Goal: Feedback & Contribution: Submit feedback/report problem

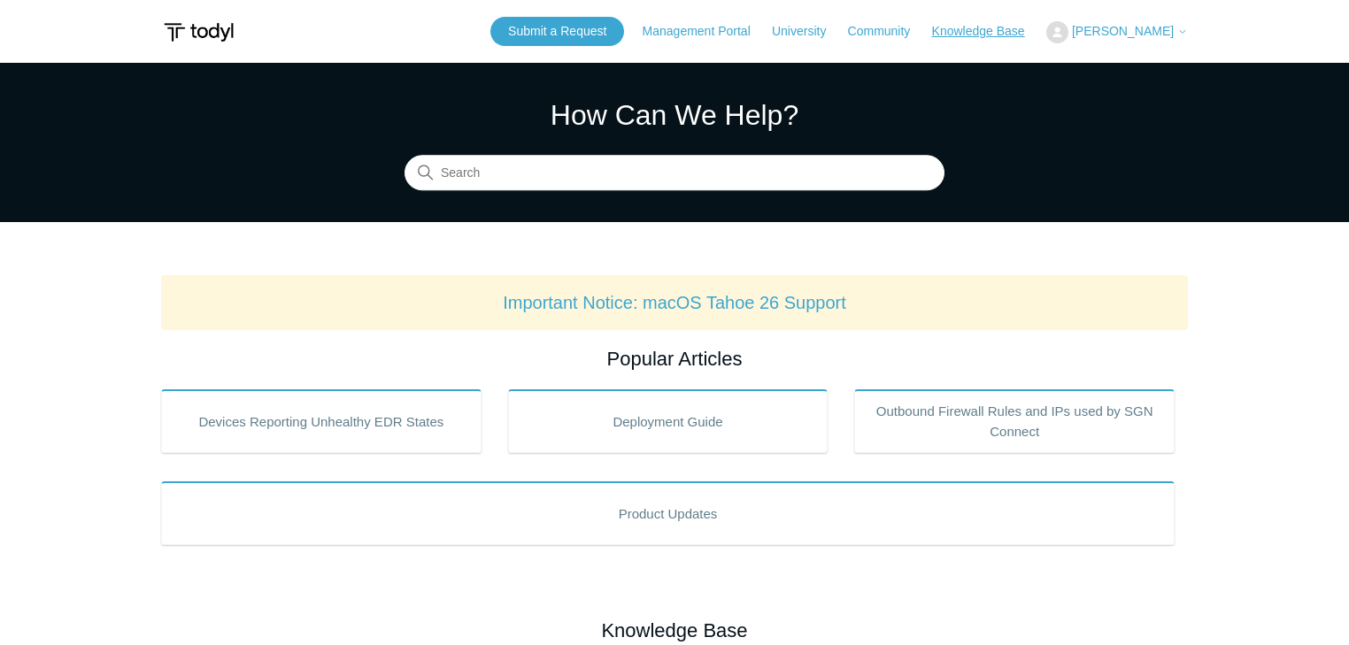
drag, startPoint x: 995, startPoint y: 30, endPoint x: 985, endPoint y: 39, distance: 13.8
click at [995, 31] on link "Knowledge Base" at bounding box center [987, 31] width 111 height 19
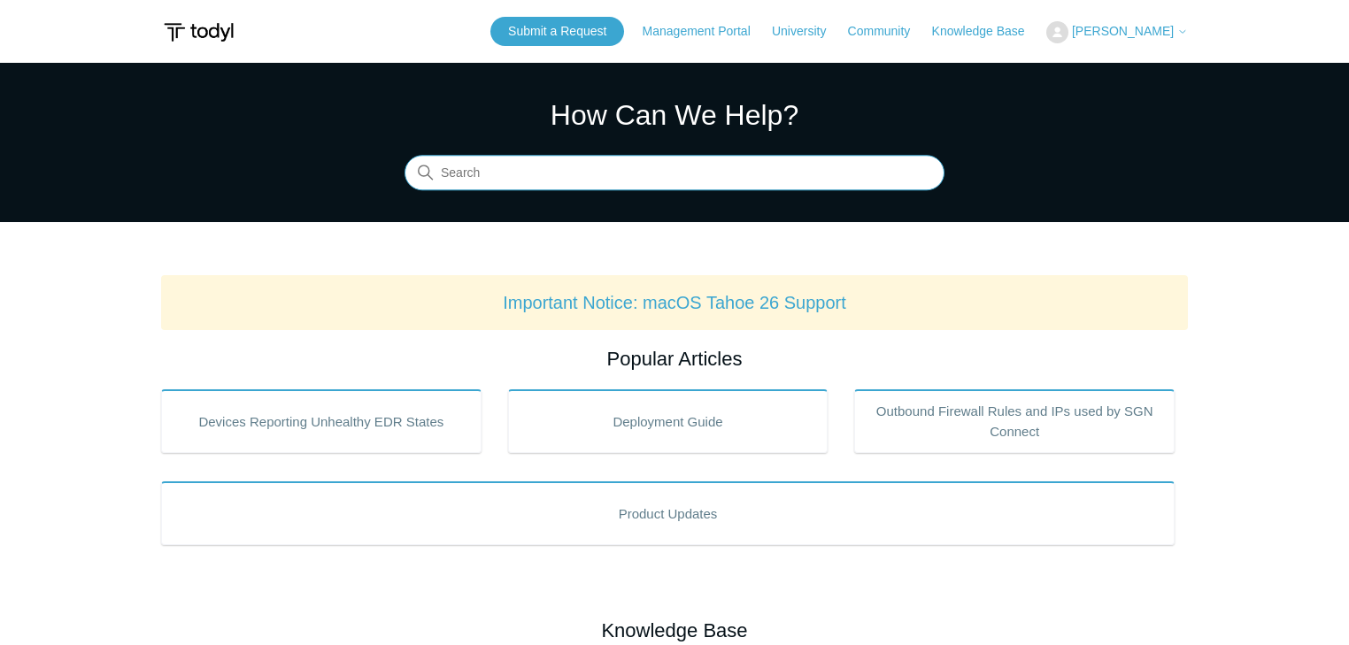
click at [528, 170] on input "Search" at bounding box center [675, 173] width 540 height 35
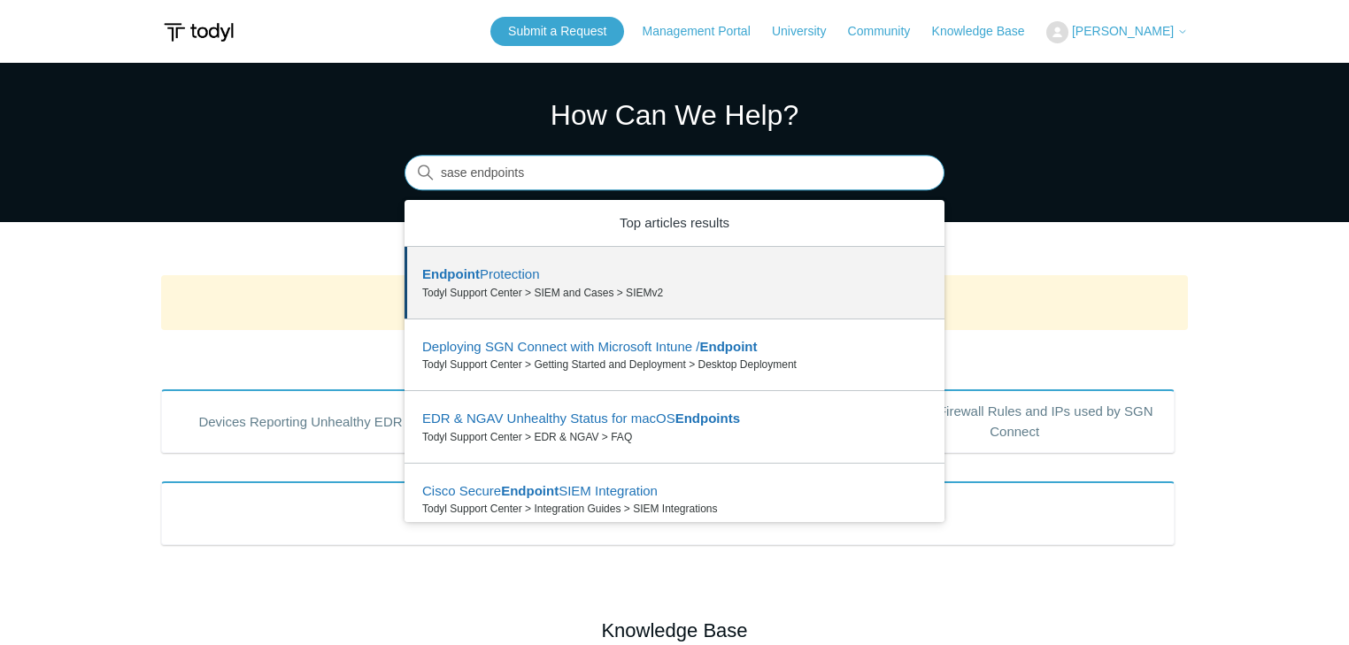
drag, startPoint x: 531, startPoint y: 174, endPoint x: 471, endPoint y: 174, distance: 60.2
click at [471, 174] on input "sase endpoints" at bounding box center [675, 173] width 540 height 35
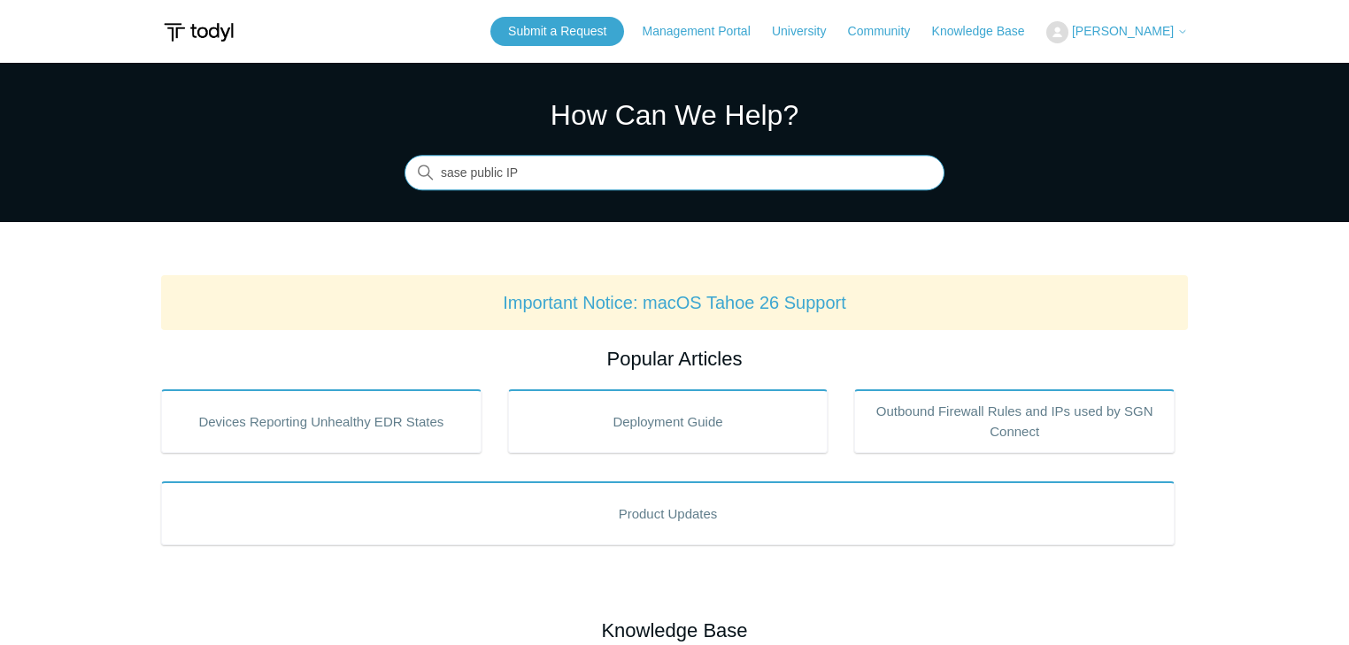
type input "sase public IP"
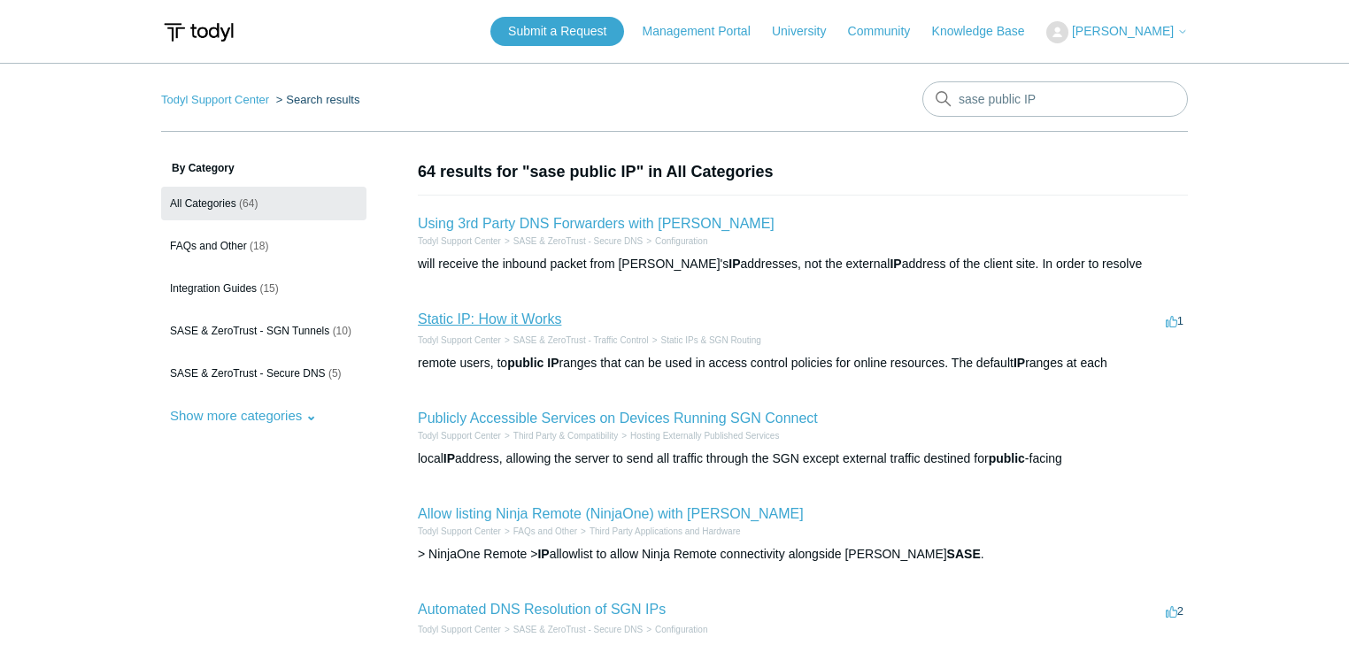
click at [494, 322] on link "Static IP: How it Works" at bounding box center [489, 319] width 143 height 15
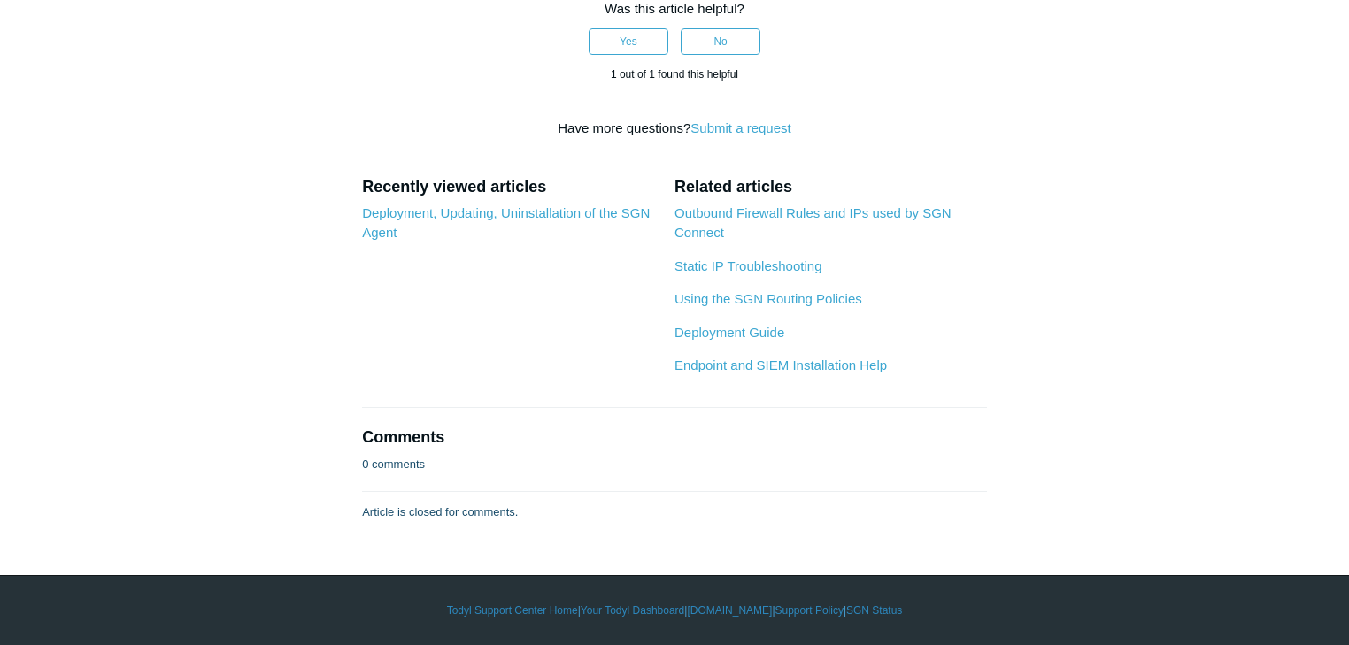
scroll to position [4083, 0]
click at [767, 241] on link "Outbound Firewall Rules and IPs used by SGN Connect" at bounding box center [813, 222] width 277 height 35
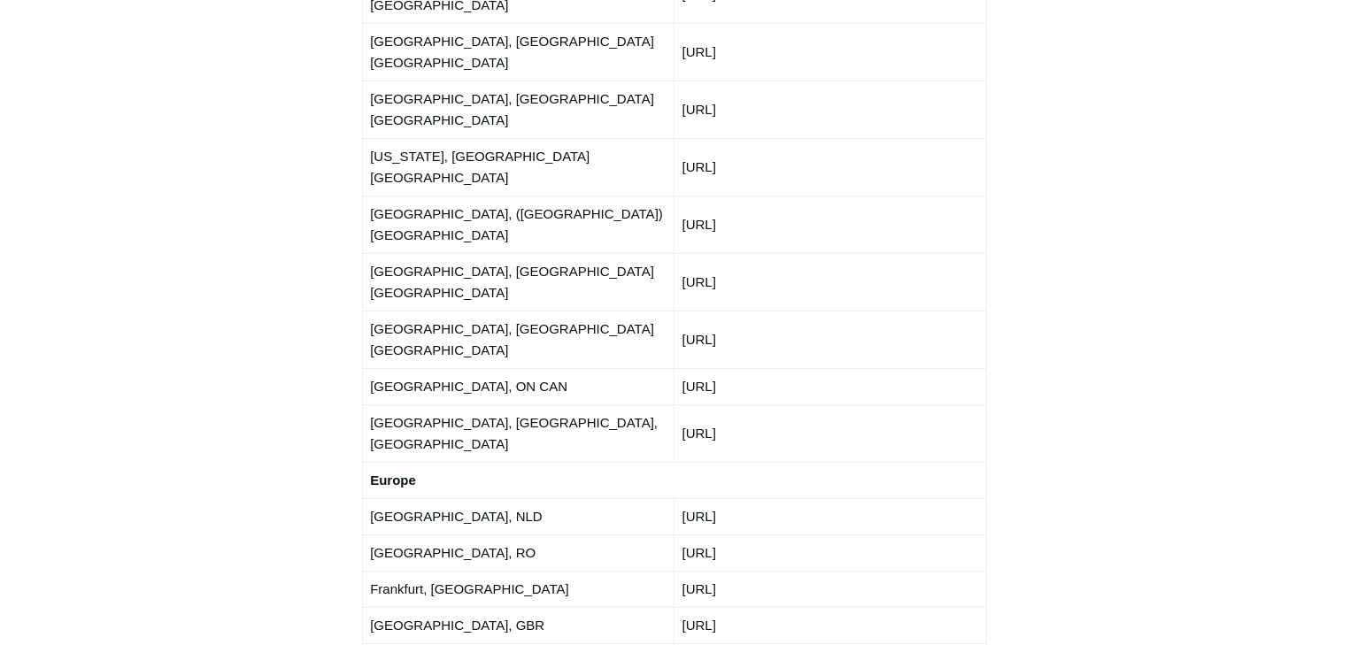
scroll to position [2597, 0]
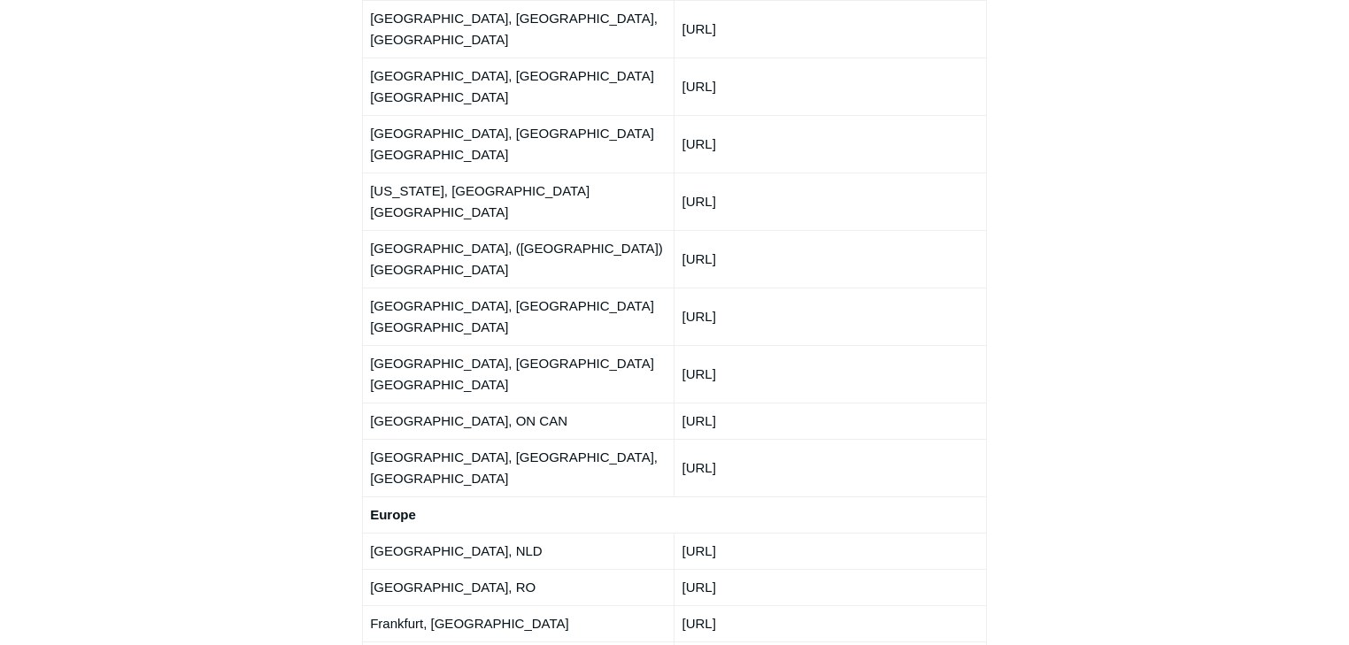
drag, startPoint x: 800, startPoint y: 132, endPoint x: 672, endPoint y: 135, distance: 128.4
click at [672, 439] on tr "Vancouver, BC, CAN 216.122.28.0/24" at bounding box center [675, 468] width 624 height 58
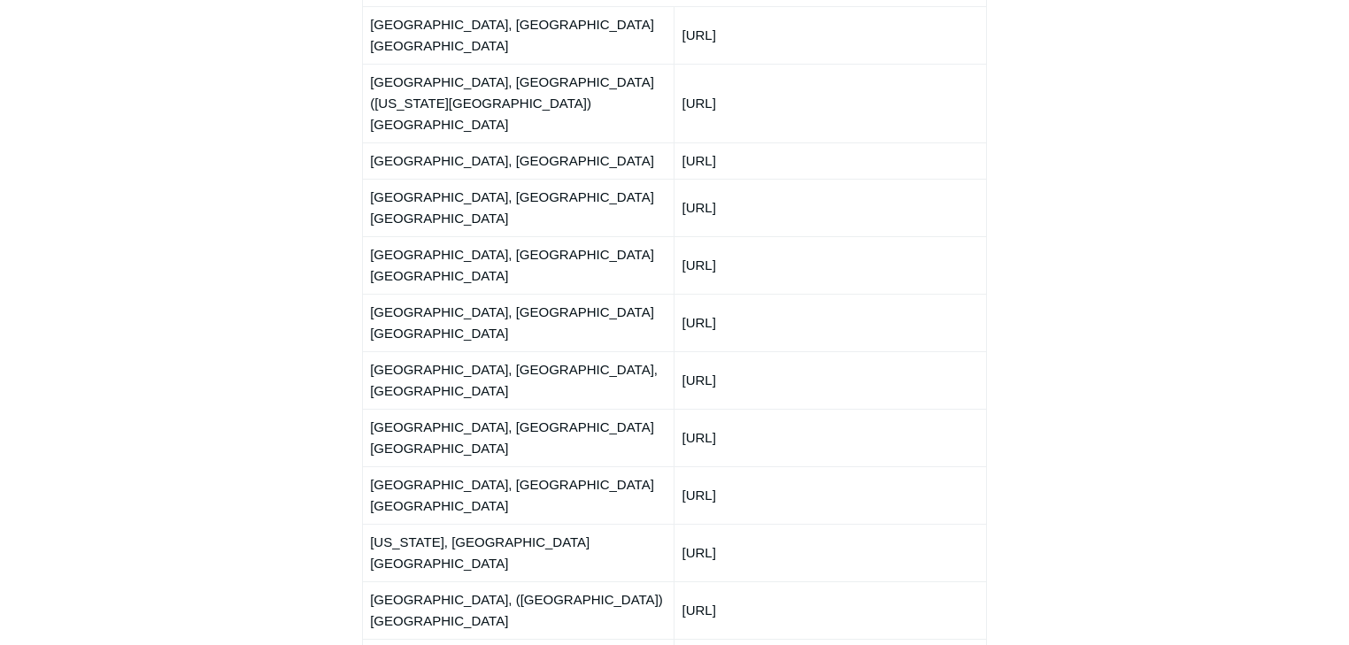
scroll to position [2243, 0]
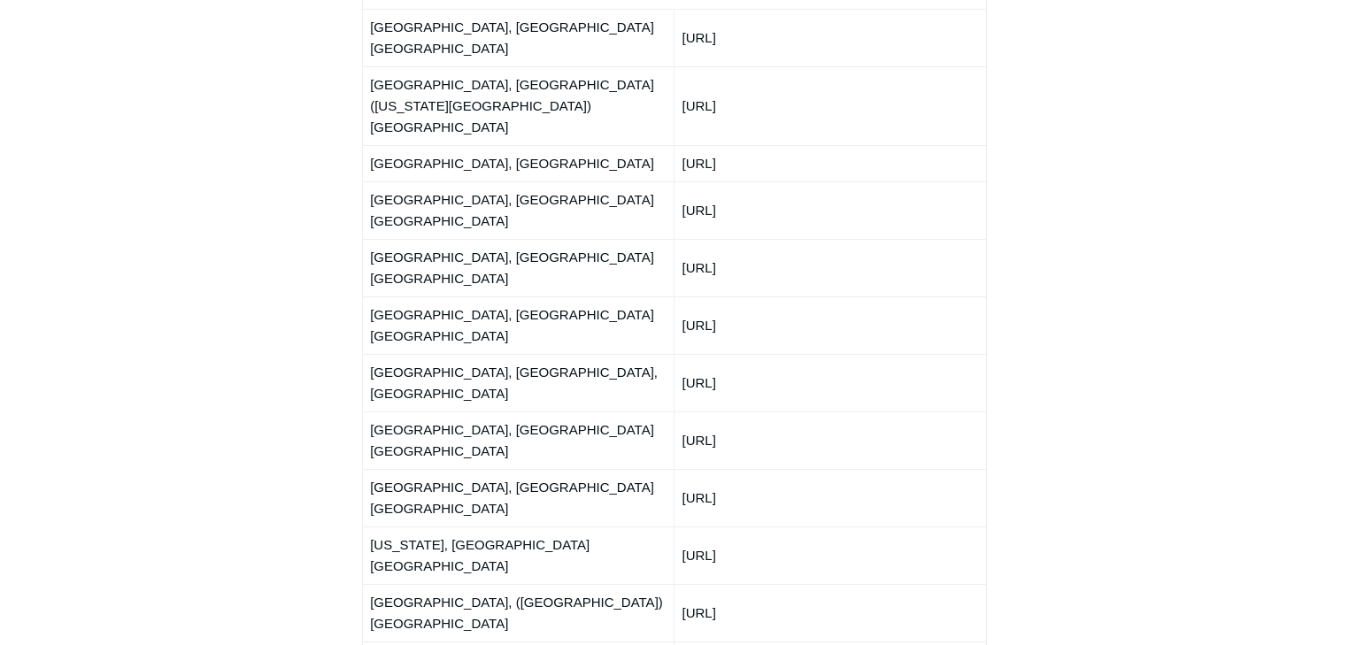
drag, startPoint x: 367, startPoint y: 204, endPoint x: 834, endPoint y: 188, distance: 467.8
click at [834, 354] on tr "Houston, TX, USA 66.198.230.0/24" at bounding box center [675, 383] width 624 height 58
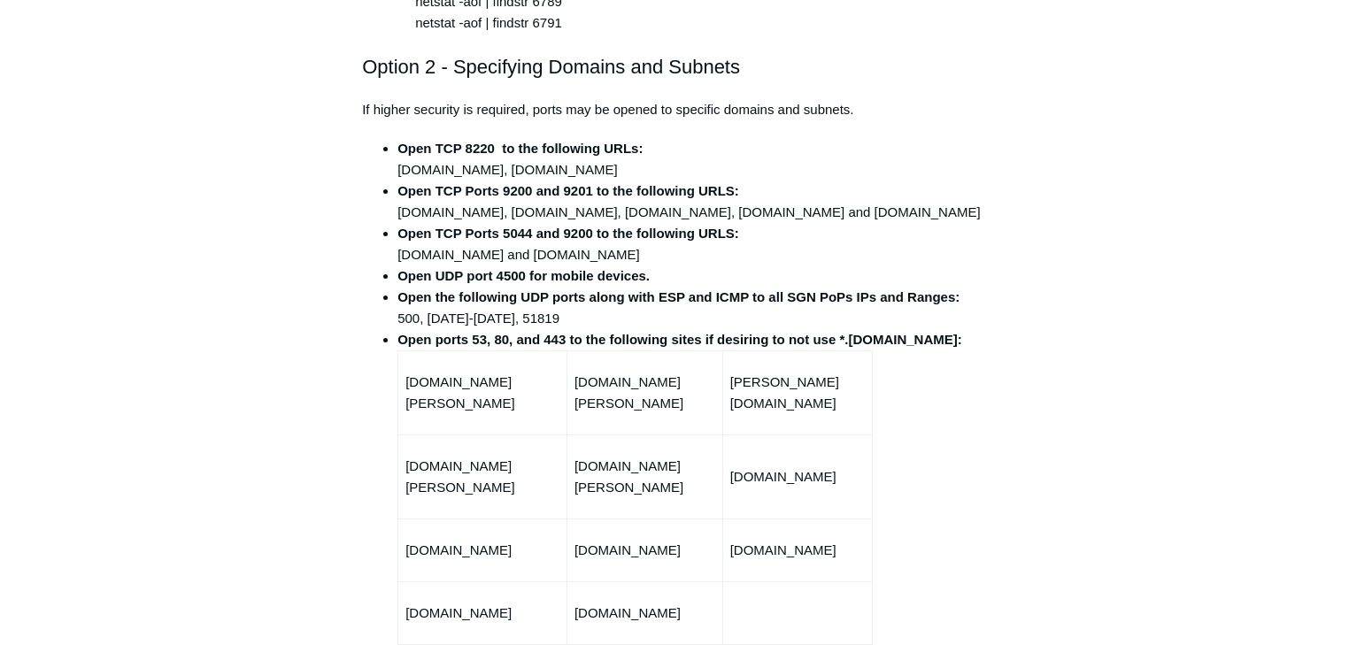
scroll to position [0, 0]
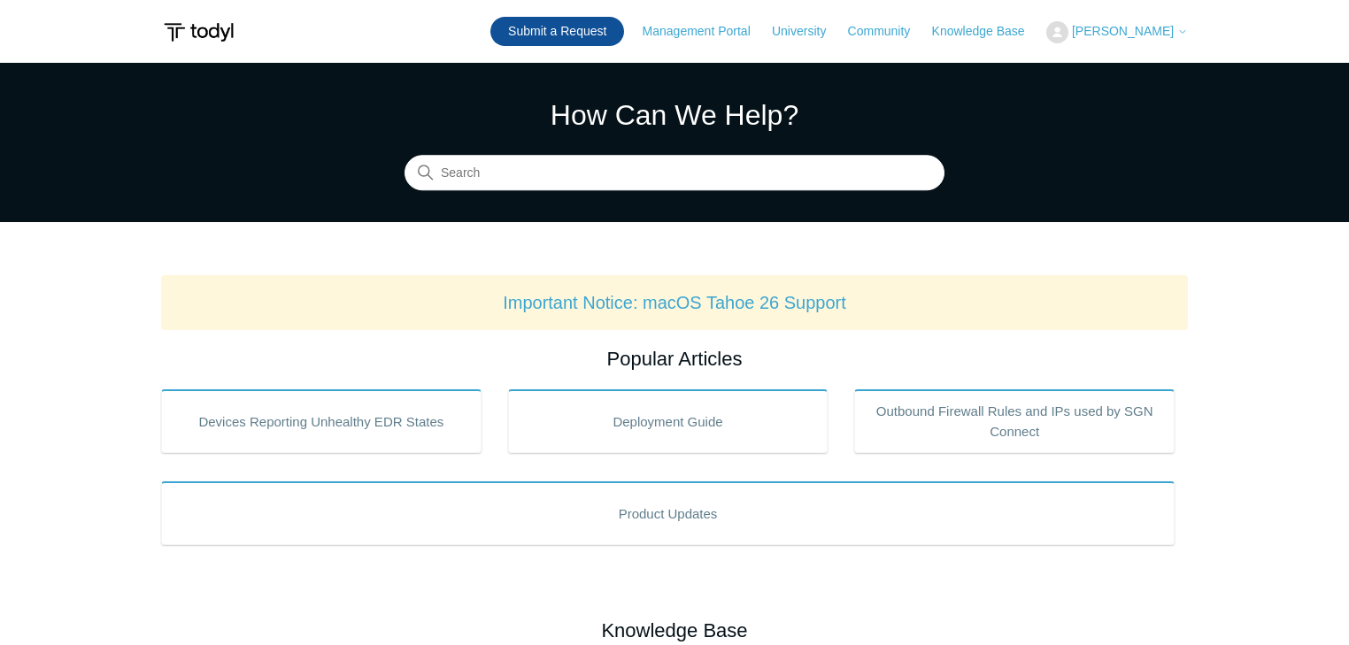
click at [589, 33] on link "Submit a Request" at bounding box center [558, 31] width 134 height 29
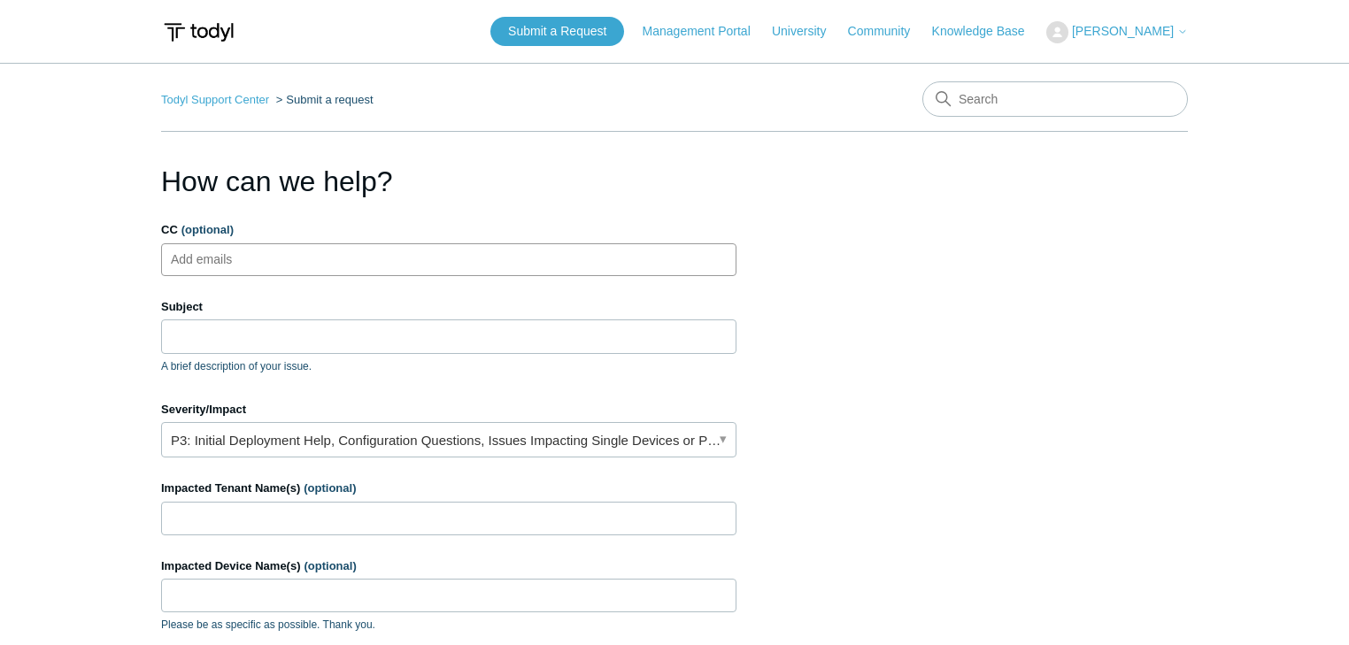
click at [237, 260] on input "CC (optional)" at bounding box center [217, 259] width 105 height 27
type input "[EMAIL_ADDRESS][DOMAIN_NAME]"
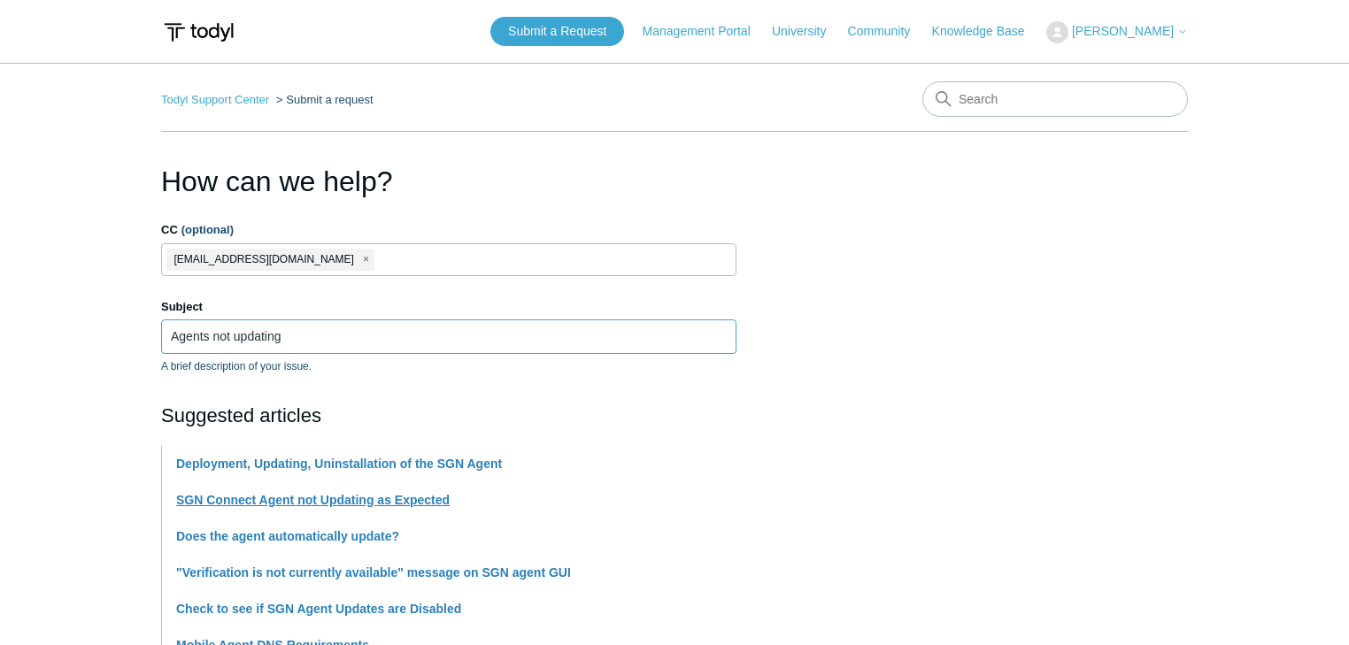
type input "Agents not updating"
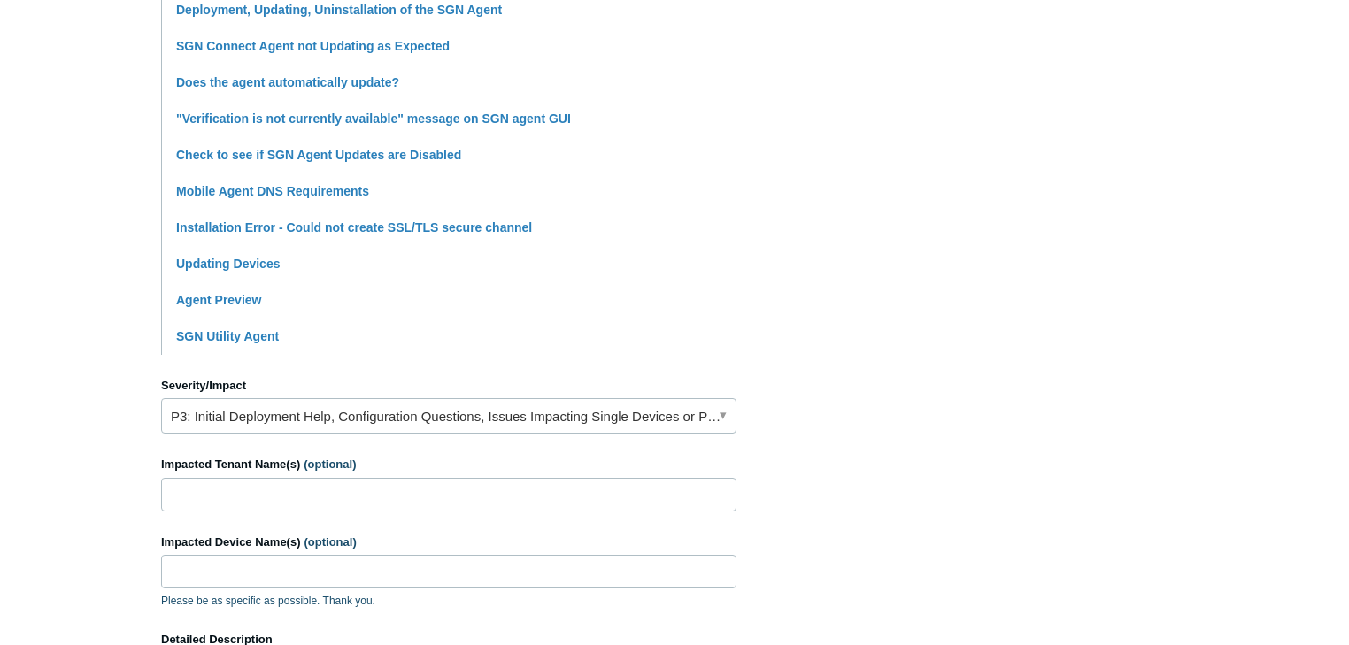
scroll to position [472, 0]
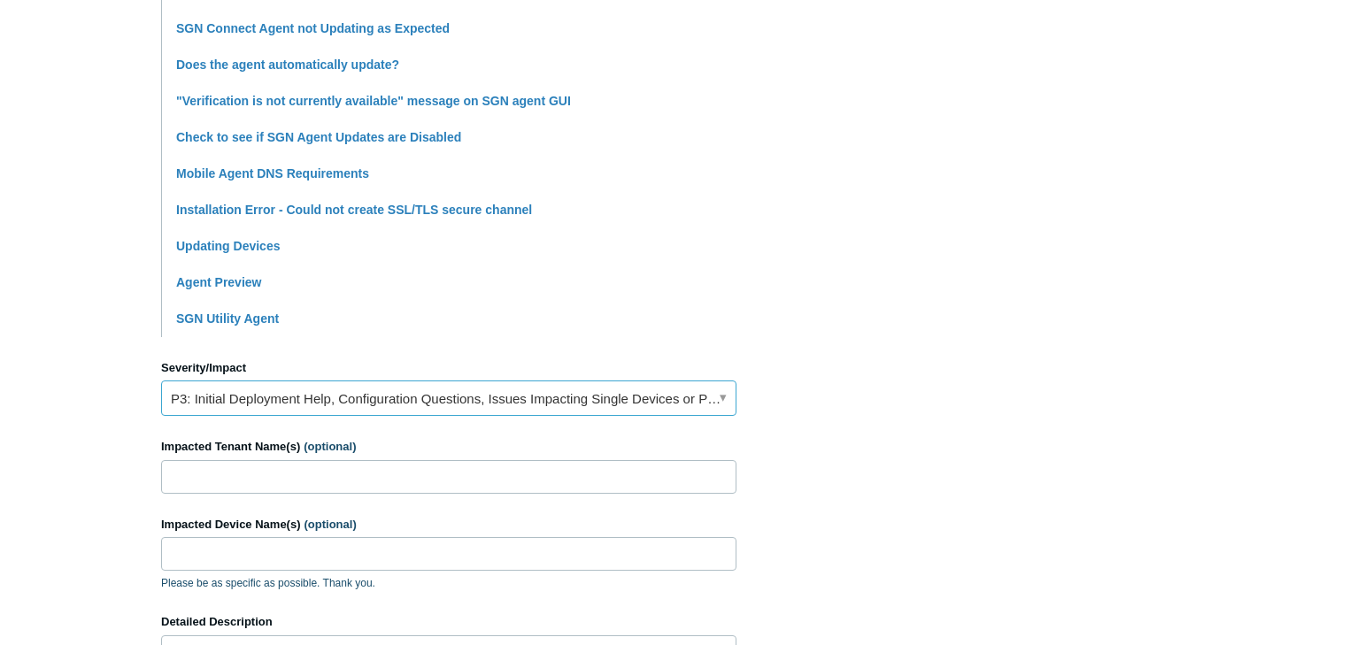
click at [284, 398] on link "P3: Initial Deployment Help, Configuration Questions, Issues Impacting Single D…" at bounding box center [449, 398] width 576 height 35
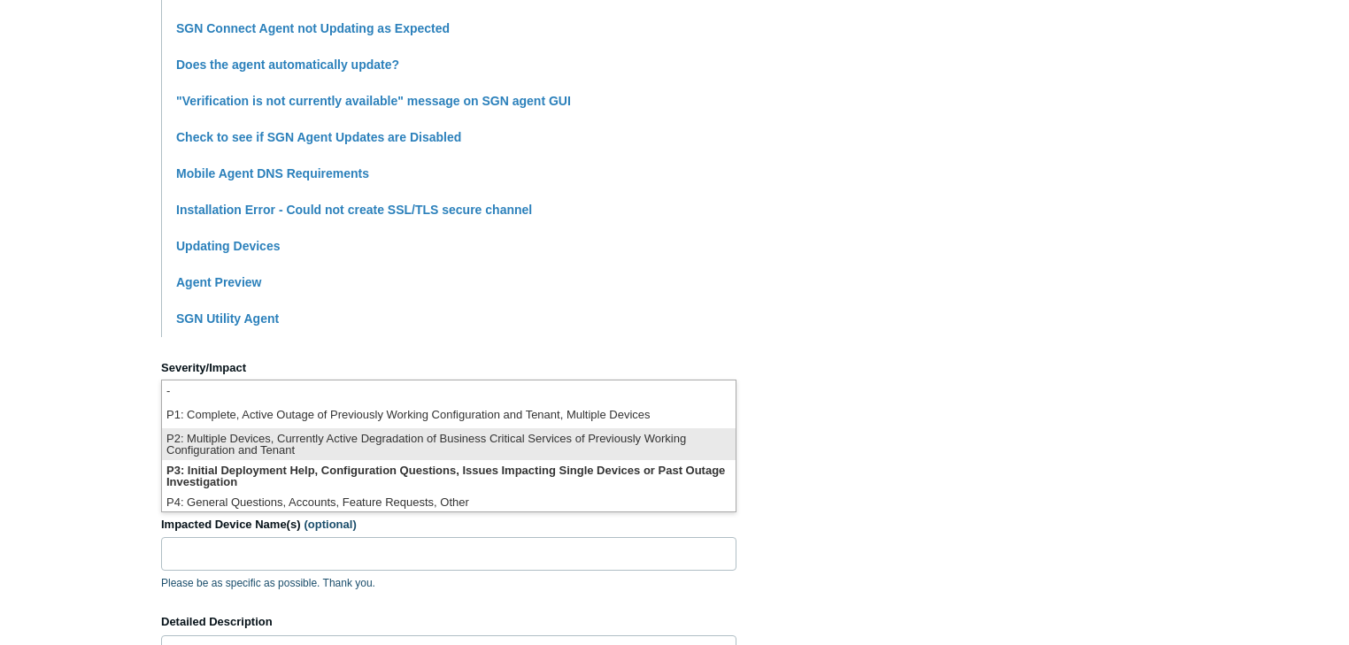
click at [465, 445] on li "P2: Multiple Devices, Currently Active Degradation of Business Critical Service…" at bounding box center [449, 445] width 574 height 32
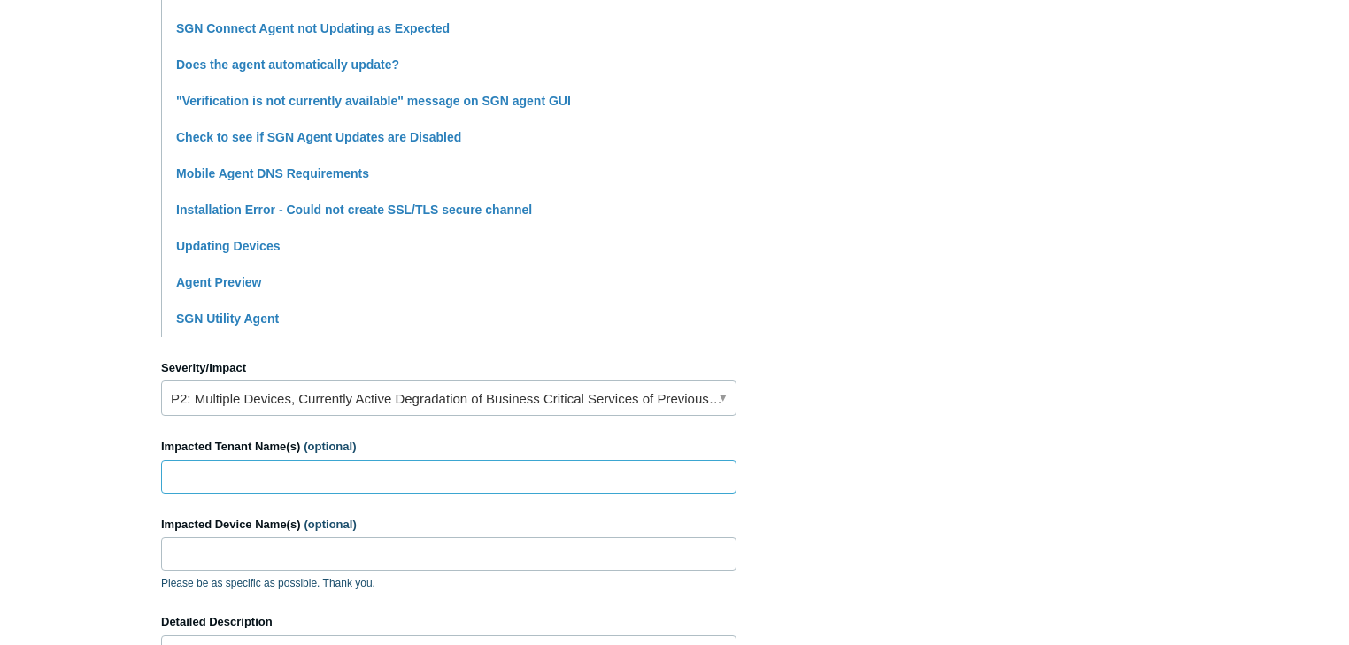
click at [246, 475] on input "Impacted Tenant Name(s) (optional)" at bounding box center [449, 477] width 576 height 34
type input "all"
type input "many"
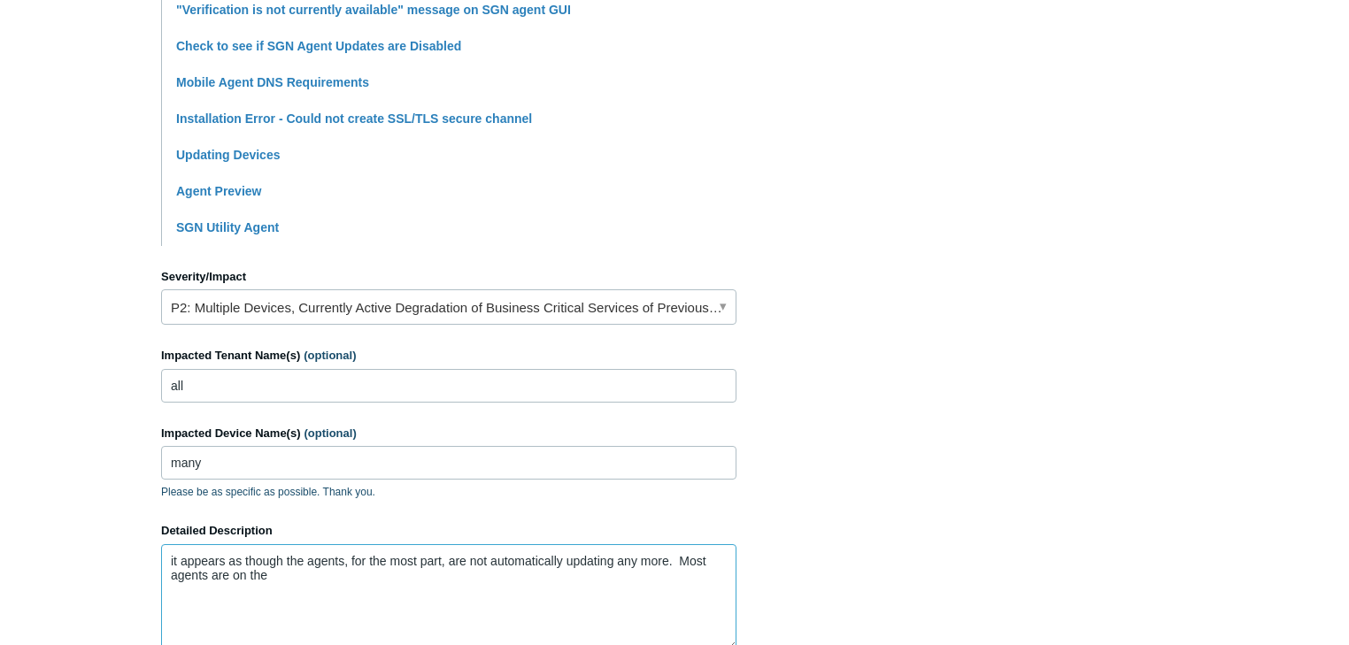
scroll to position [854, 0]
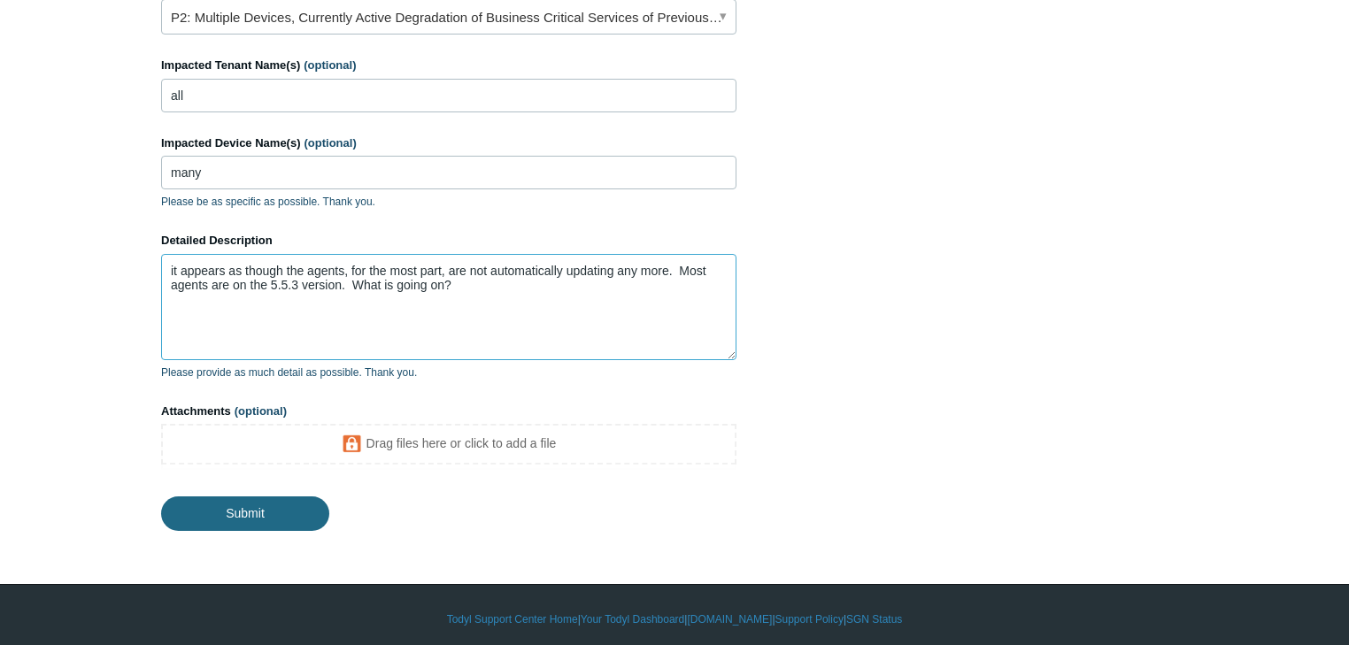
type textarea "it appears as though the agents, for the most part, are not automatically updat…"
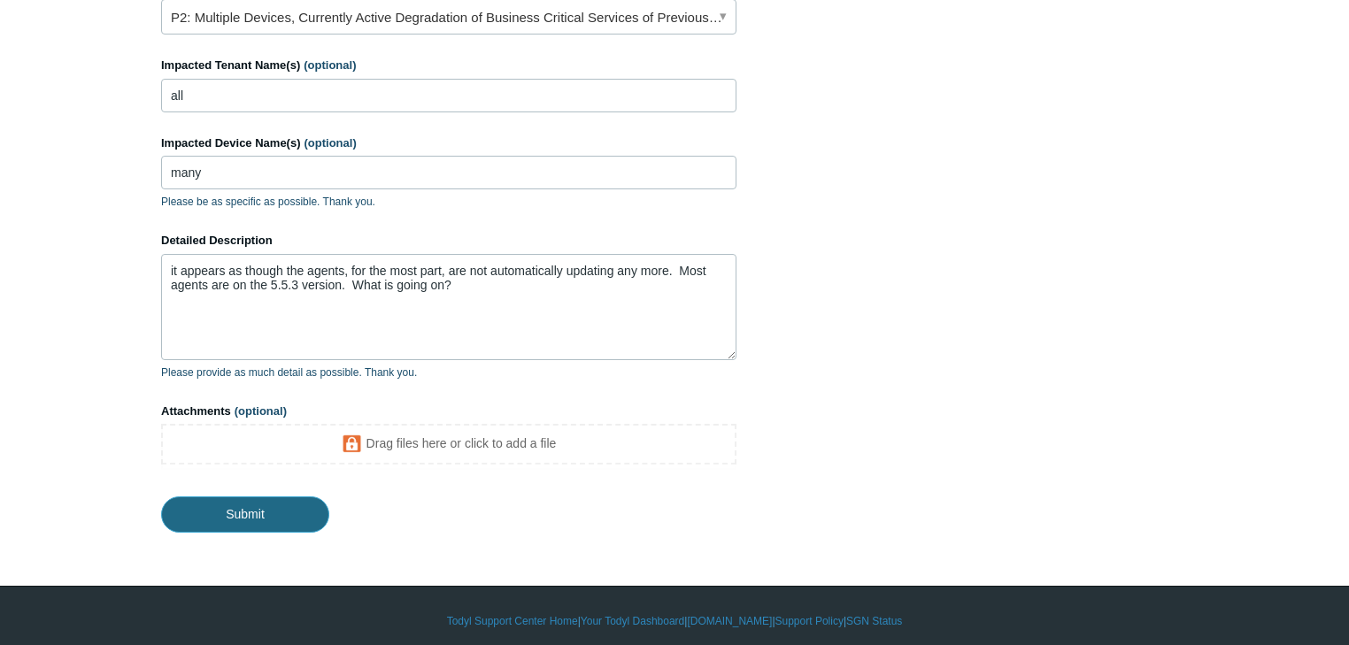
click at [243, 519] on input "Submit" at bounding box center [245, 514] width 168 height 35
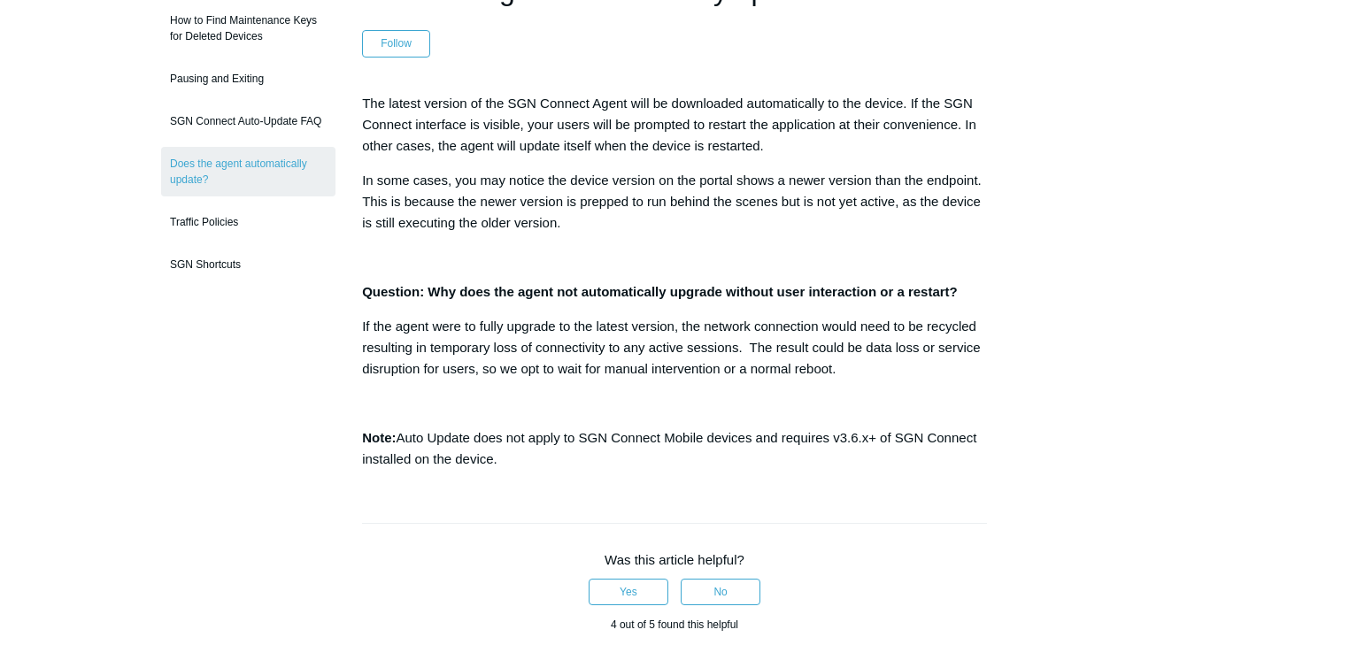
scroll to position [118, 0]
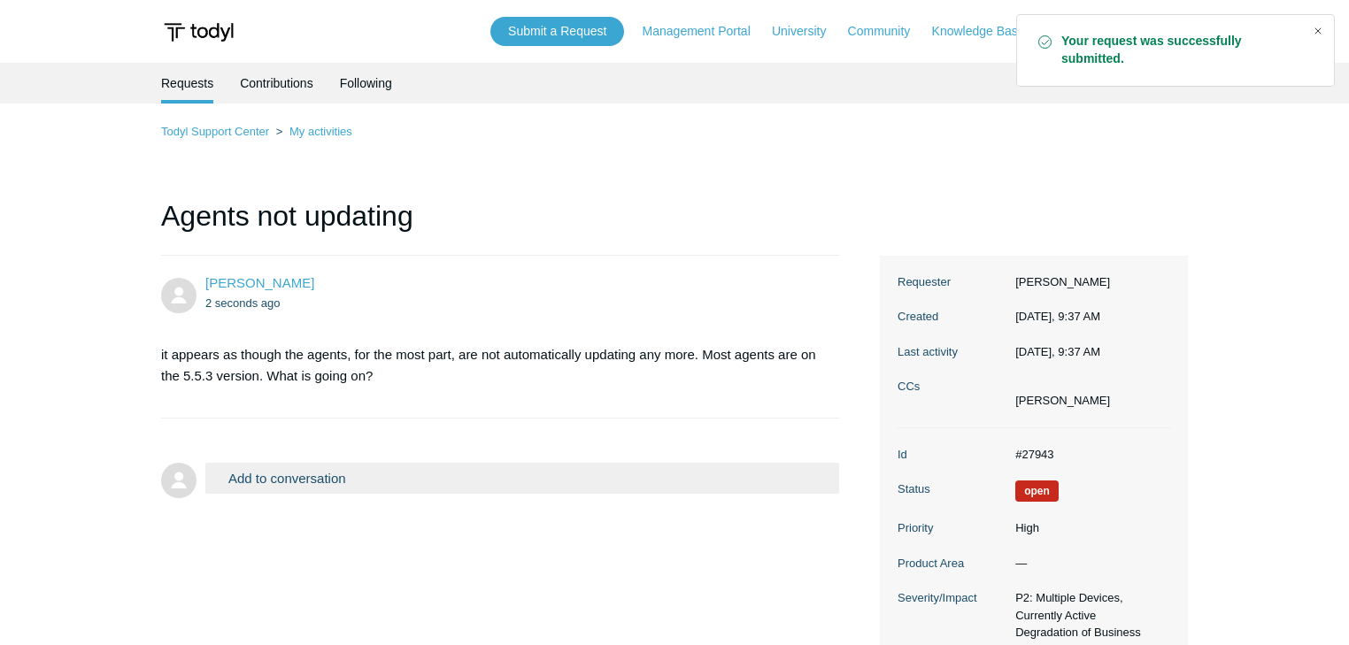
click at [1321, 31] on div "Close" at bounding box center [1318, 31] width 25 height 25
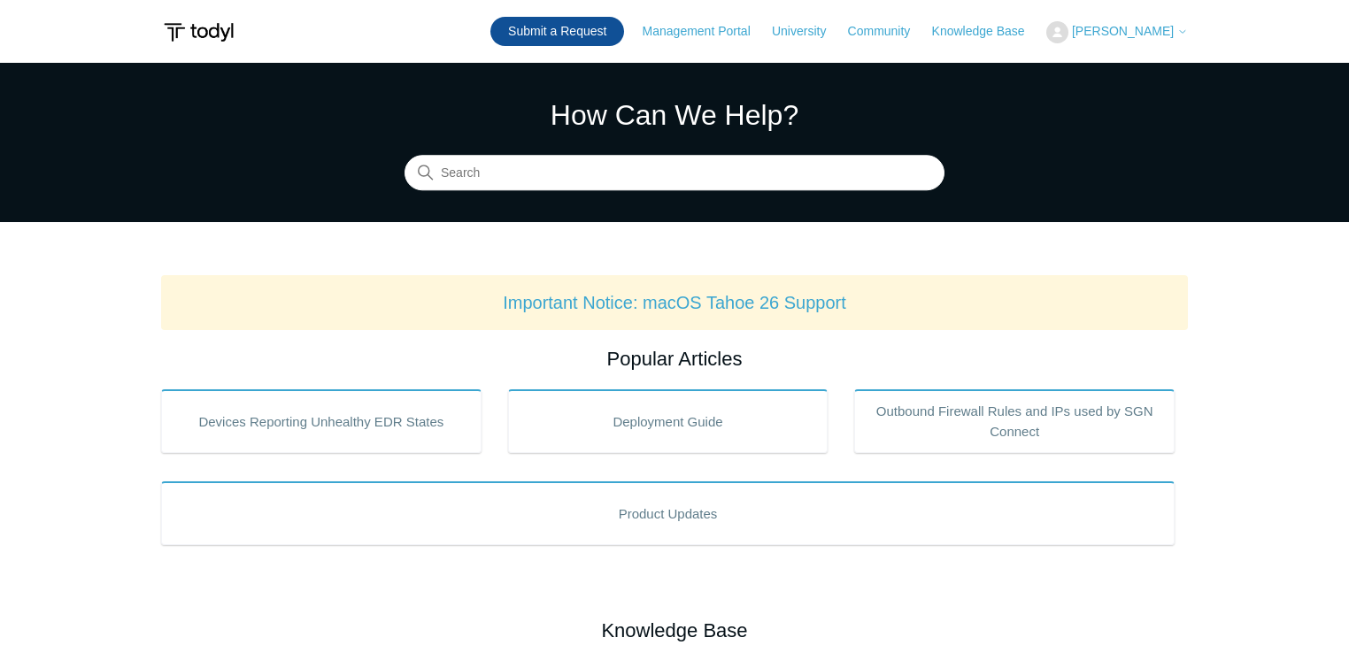
click at [588, 26] on link "Submit a Request" at bounding box center [558, 31] width 134 height 29
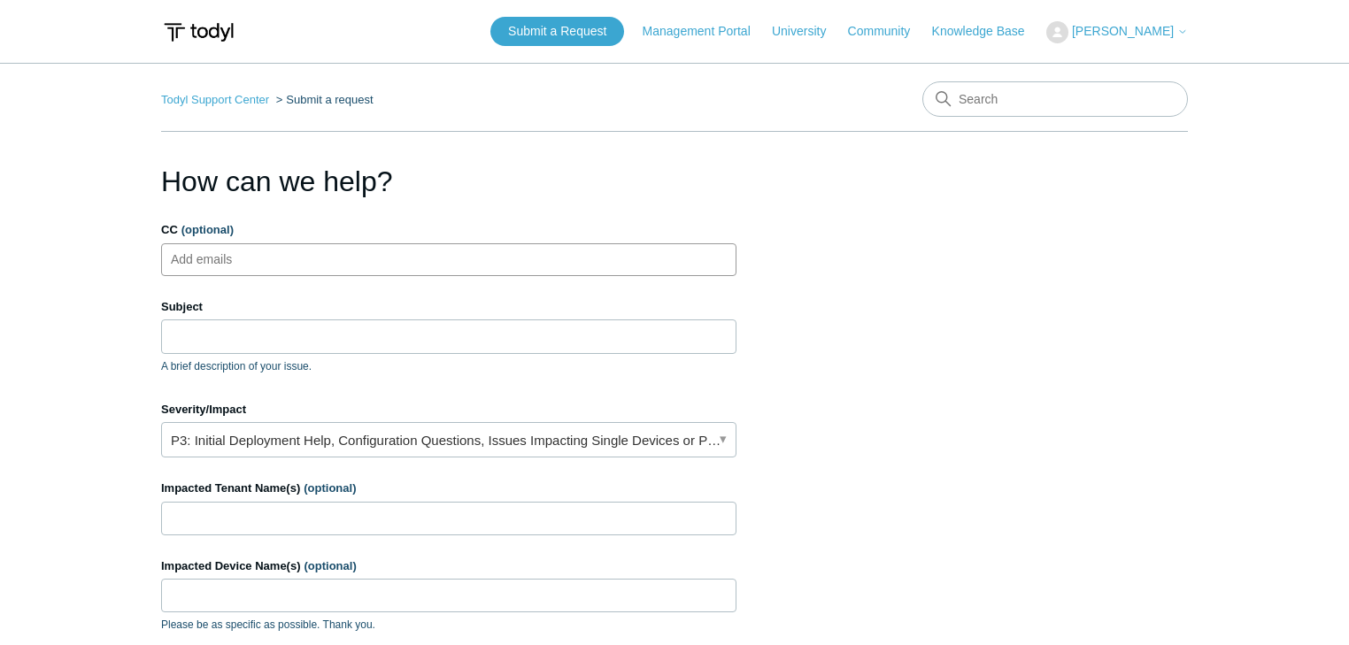
click at [212, 257] on input "CC (optional)" at bounding box center [217, 259] width 105 height 27
type input "gremmers@skilledcyber.com"
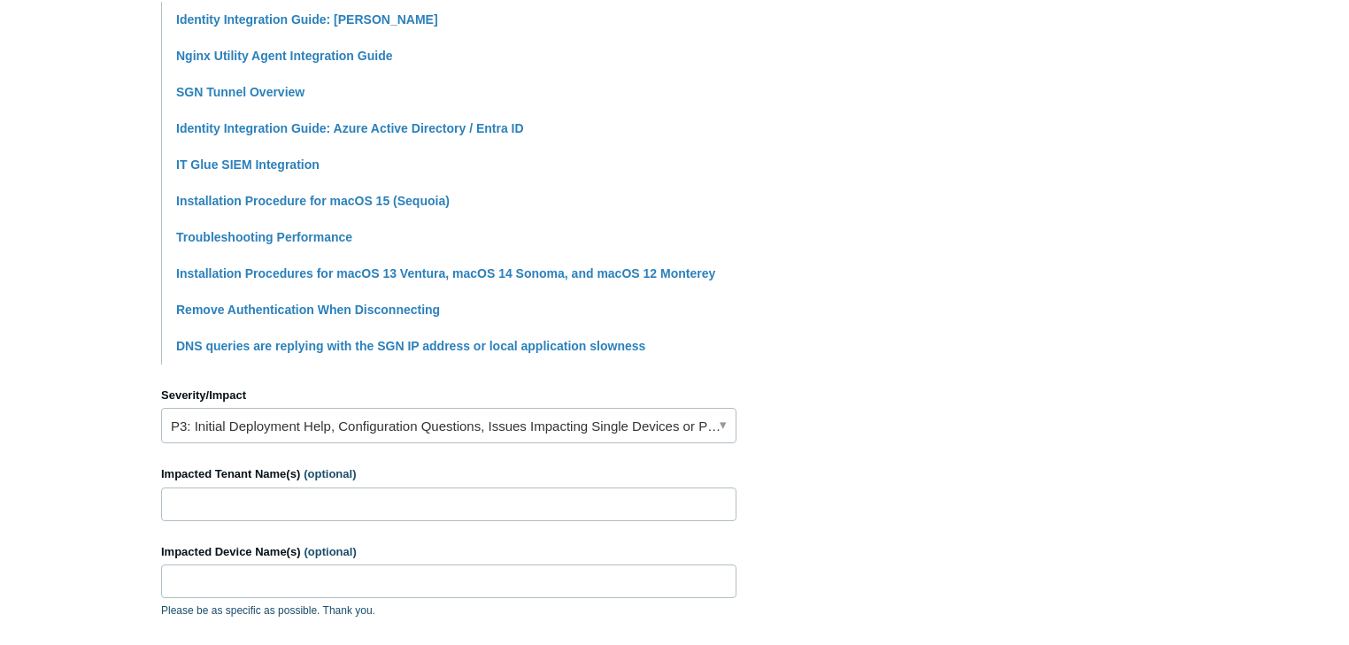
scroll to position [472, 0]
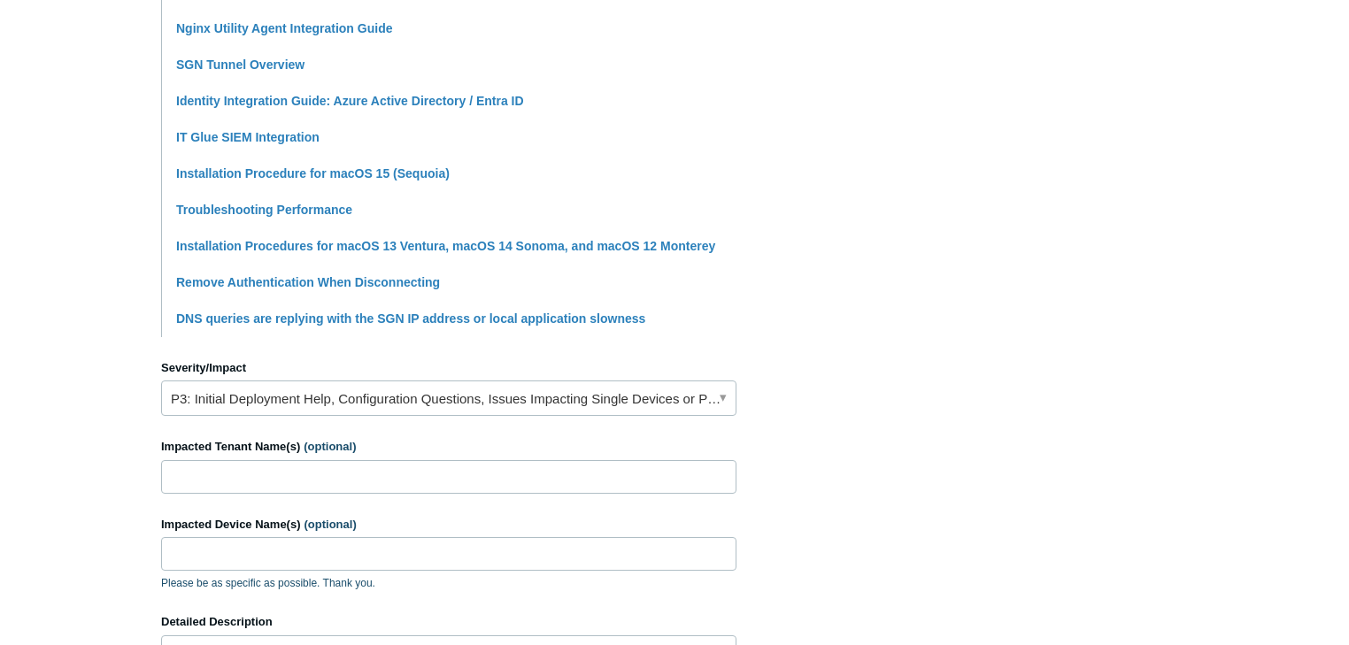
type input "Users being disconnected from [PERSON_NAME] at random intervals"
click at [200, 398] on link "P3: Initial Deployment Help, Configuration Questions, Issues Impacting Single D…" at bounding box center [449, 398] width 576 height 35
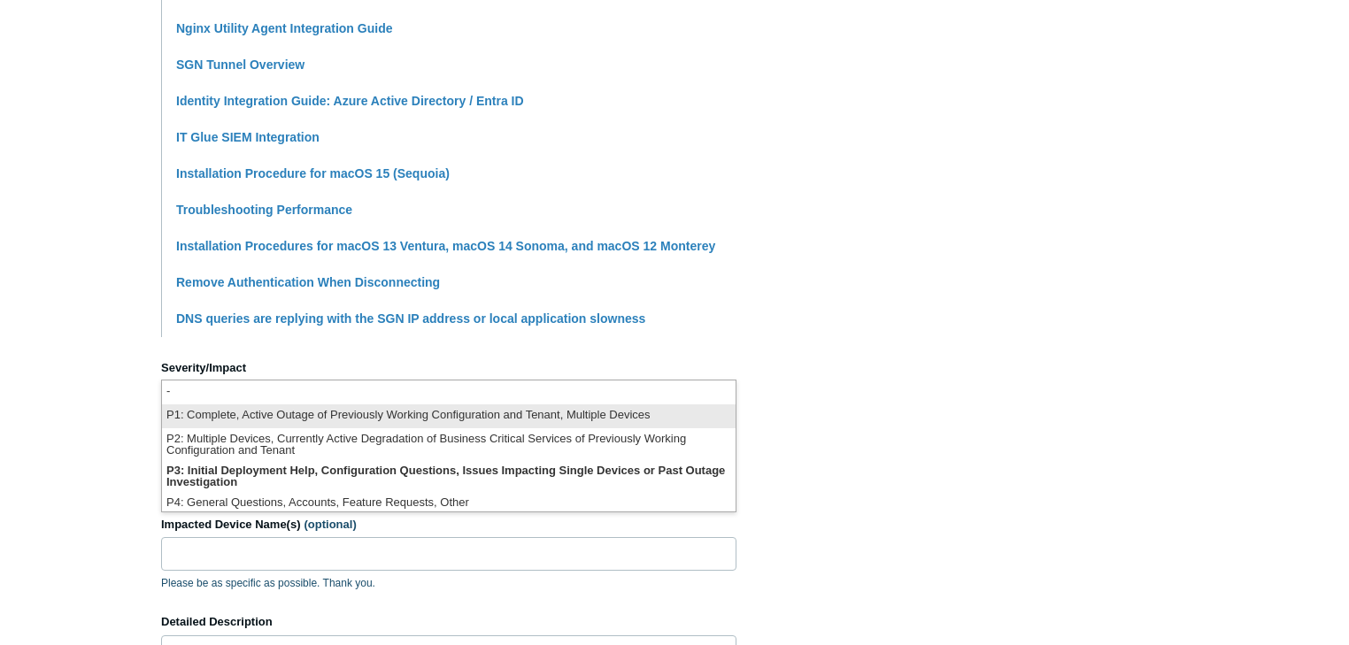
click at [198, 413] on li "P1: Complete, Active Outage of Previously Working Configuration and Tenant, Mul…" at bounding box center [449, 417] width 574 height 24
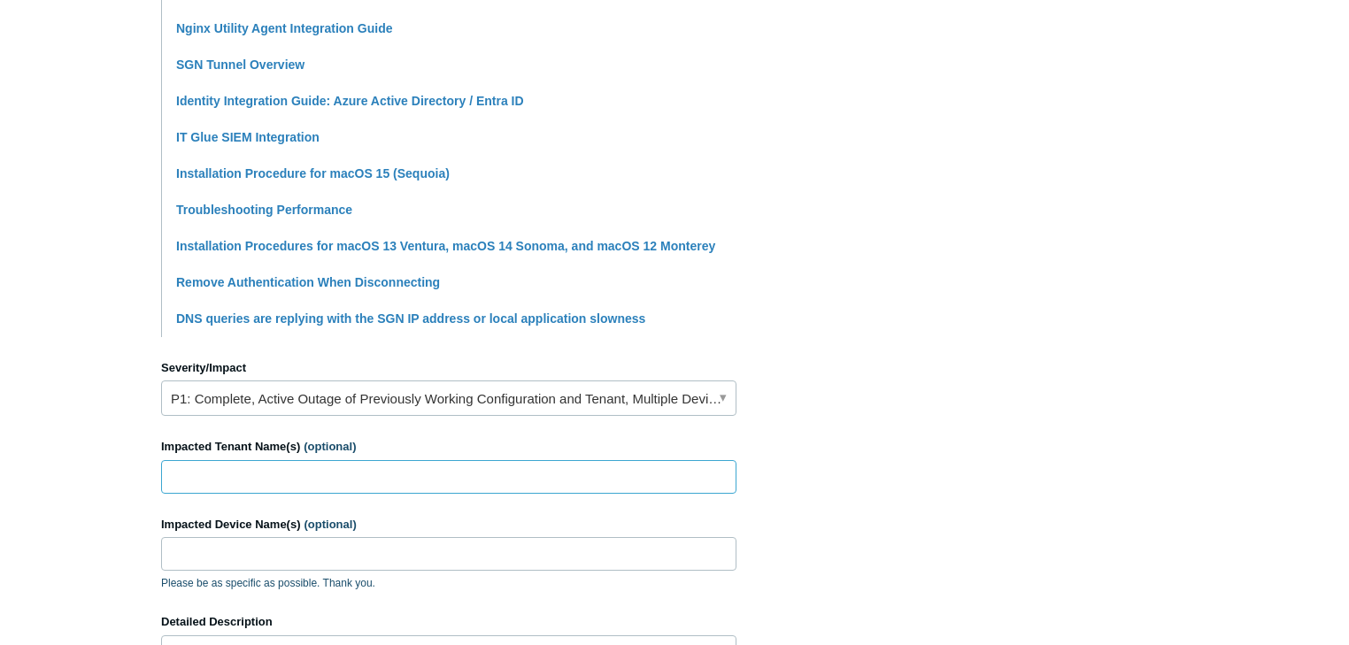
drag, startPoint x: 192, startPoint y: 471, endPoint x: 205, endPoint y: 471, distance: 12.4
click at [198, 471] on input "Impacted Tenant Name(s) (optional)" at bounding box center [449, 477] width 576 height 34
type input "LectureLinx"
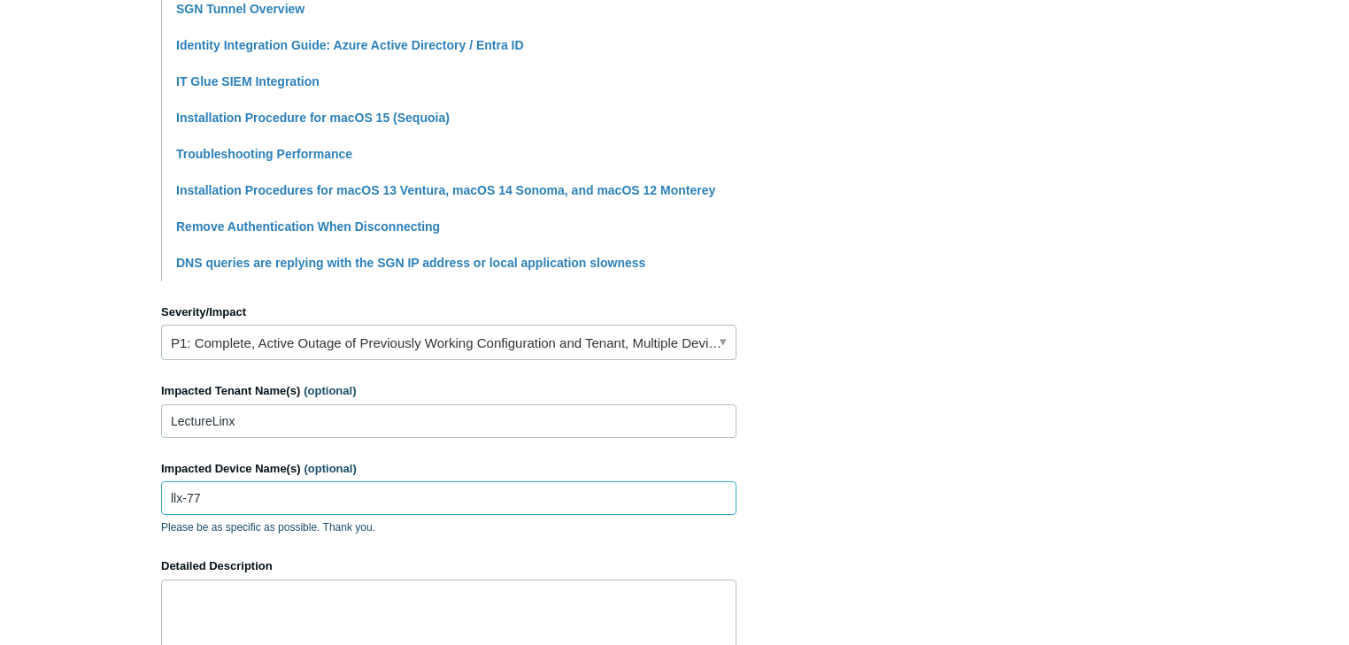
scroll to position [882, 0]
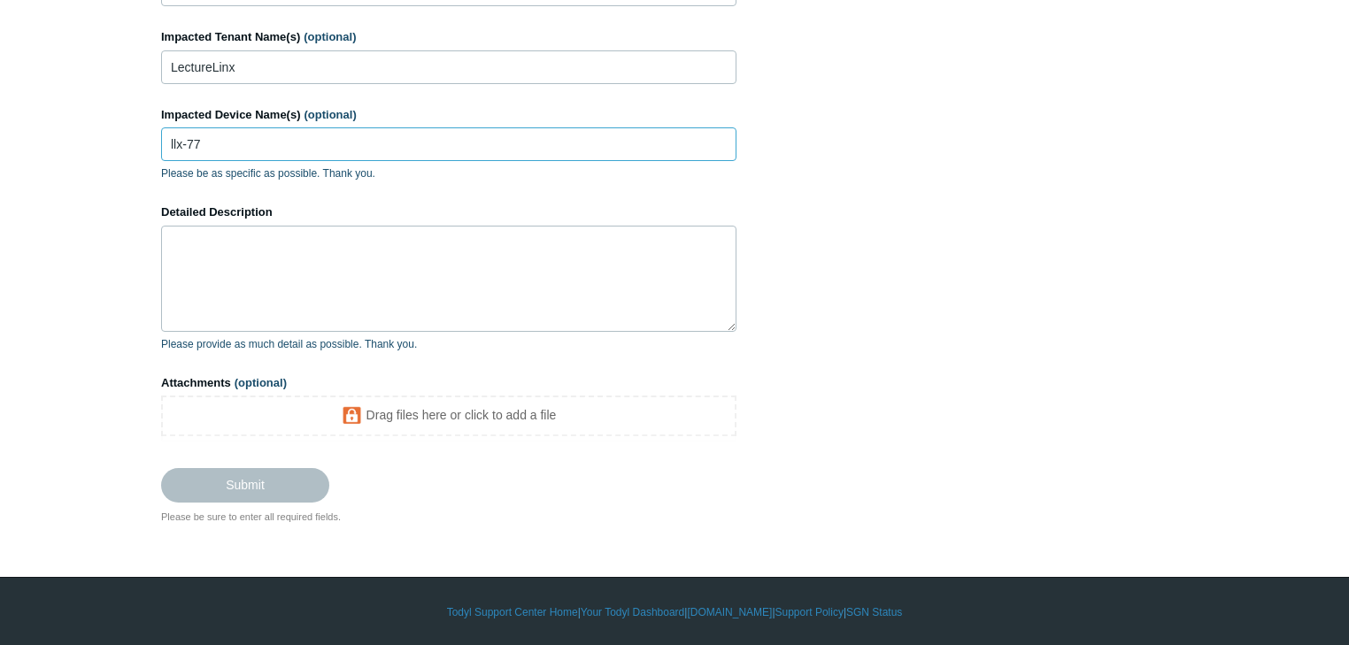
type input "llx-77"
click at [262, 259] on textarea "Detailed Description" at bounding box center [449, 279] width 576 height 106
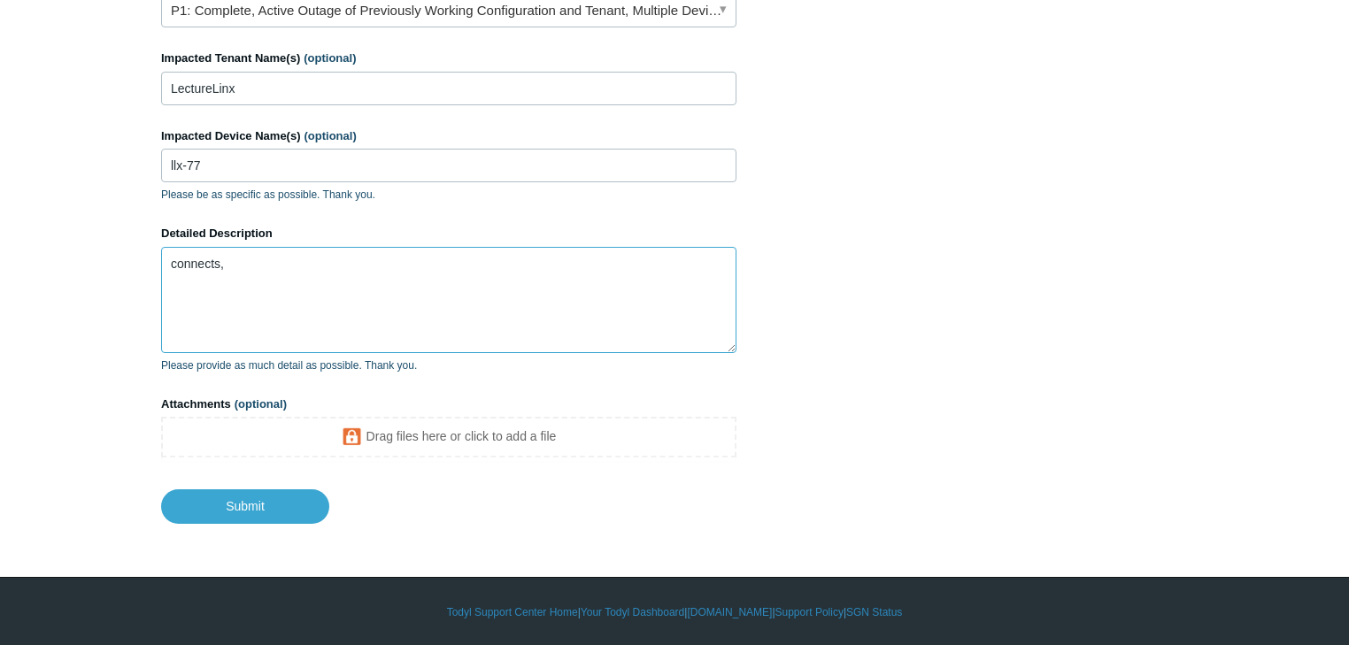
click at [268, 265] on textarea "connects," at bounding box center [449, 300] width 576 height 106
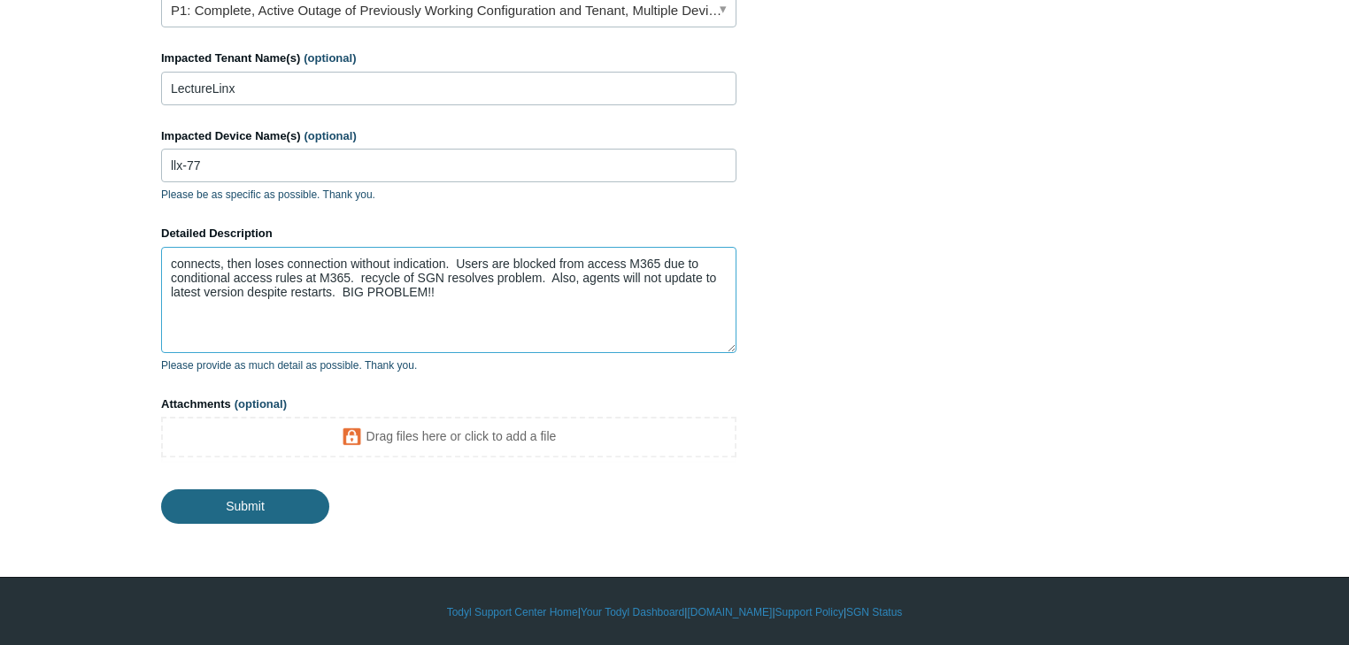
type textarea "connects, then loses connection without indication. Users are blocked from acce…"
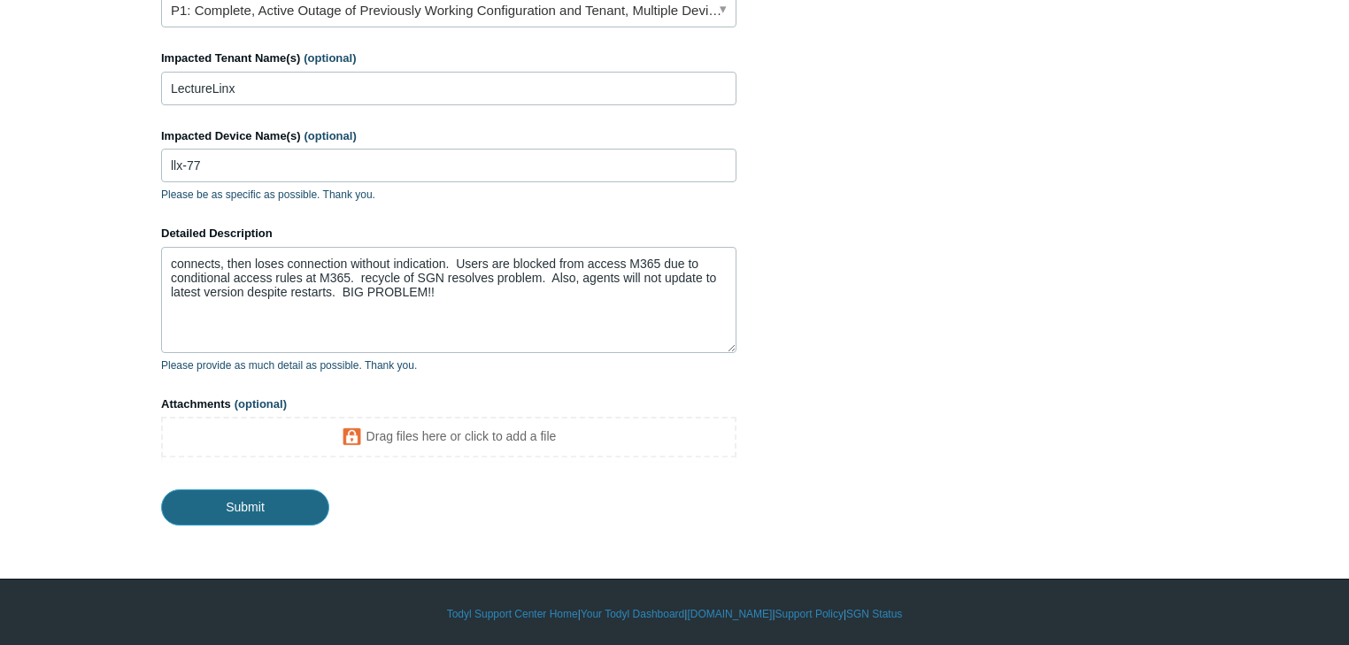
click at [234, 506] on input "Submit" at bounding box center [245, 507] width 168 height 35
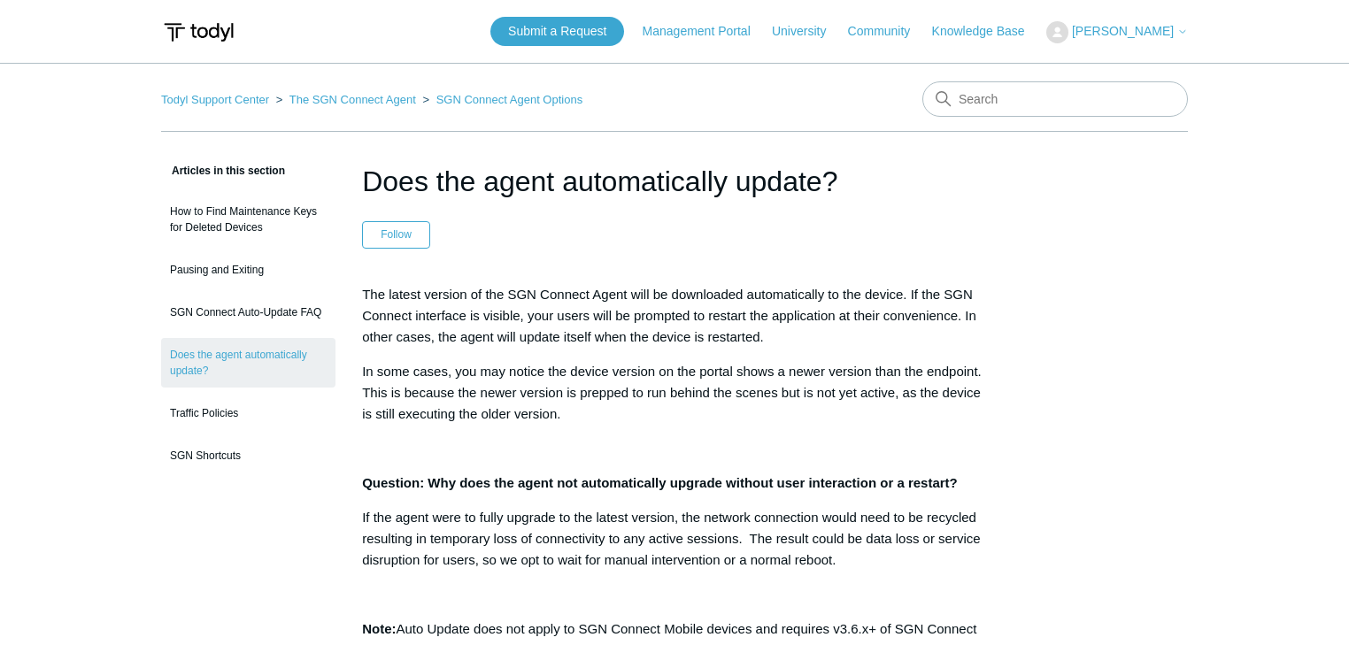
scroll to position [118, 0]
